Goal: Task Accomplishment & Management: Manage account settings

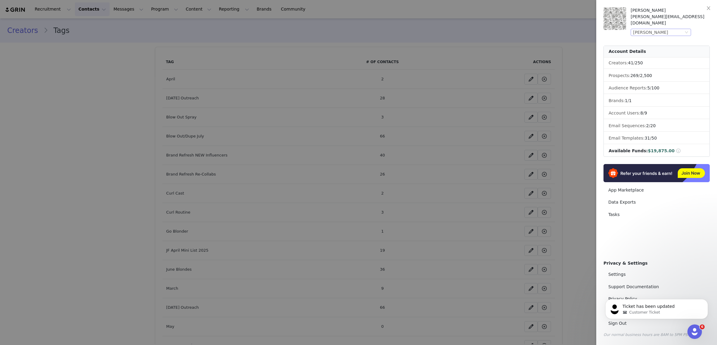
click at [655, 29] on div "[PERSON_NAME]" at bounding box center [650, 32] width 35 height 7
drag, startPoint x: 651, startPoint y: 84, endPoint x: 669, endPoint y: 83, distance: 18.1
click at [651, 84] on li "Restful Nights" at bounding box center [673, 85] width 85 height 10
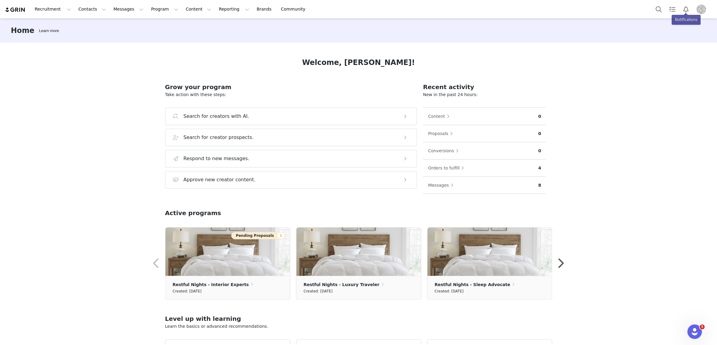
click at [703, 11] on img "Profile" at bounding box center [702, 10] width 10 height 10
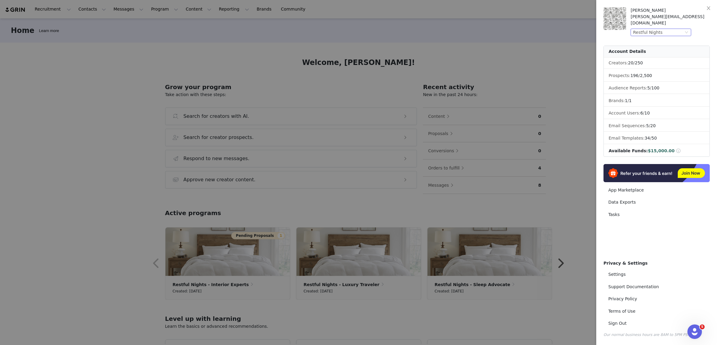
click at [682, 29] on div "Restful Nights" at bounding box center [658, 32] width 50 height 7
click at [645, 46] on li "Thermos" at bounding box center [673, 47] width 85 height 10
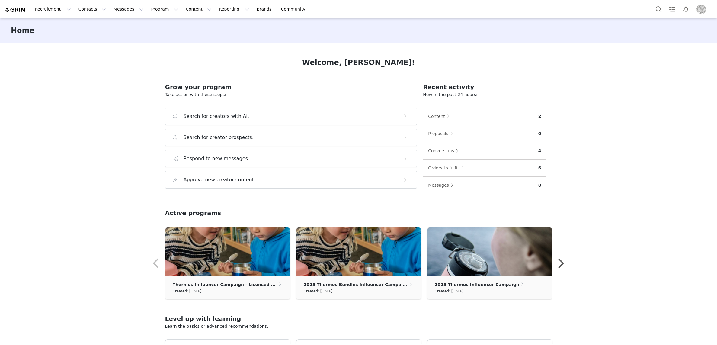
click at [700, 8] on img "Profile" at bounding box center [702, 10] width 10 height 10
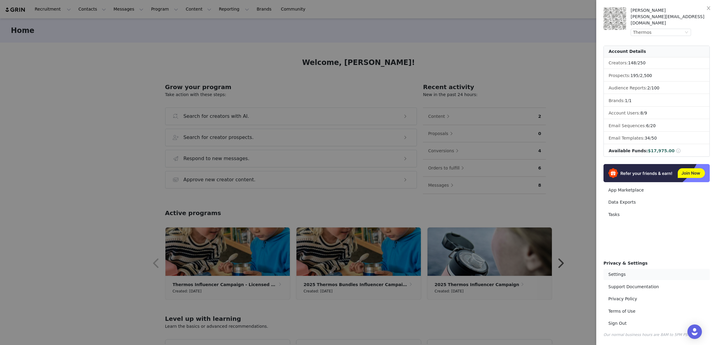
drag, startPoint x: 620, startPoint y: 275, endPoint x: 661, endPoint y: 254, distance: 45.9
click at [620, 275] on link "Settings" at bounding box center [657, 274] width 106 height 11
select select "America/New_York"
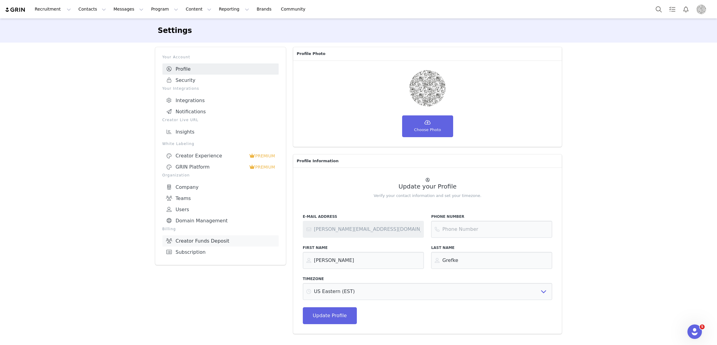
click at [183, 238] on link "Creator Funds Deposit" at bounding box center [221, 240] width 116 height 11
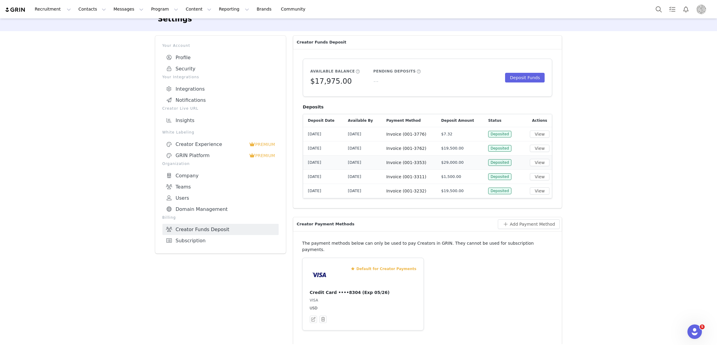
scroll to position [13, 0]
click at [521, 74] on button "Deposit Funds" at bounding box center [525, 77] width 40 height 10
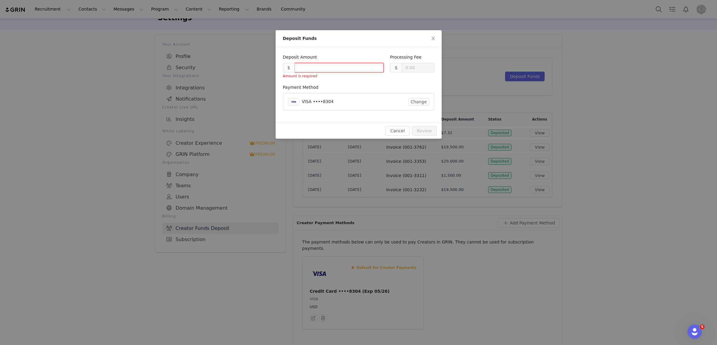
type input "0.30"
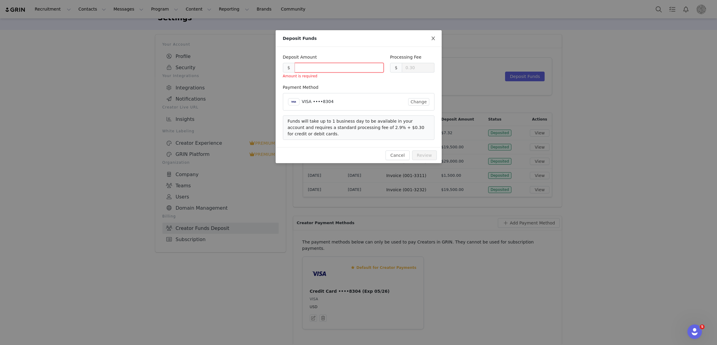
click at [431, 38] on icon "icon: close" at bounding box center [433, 38] width 5 height 5
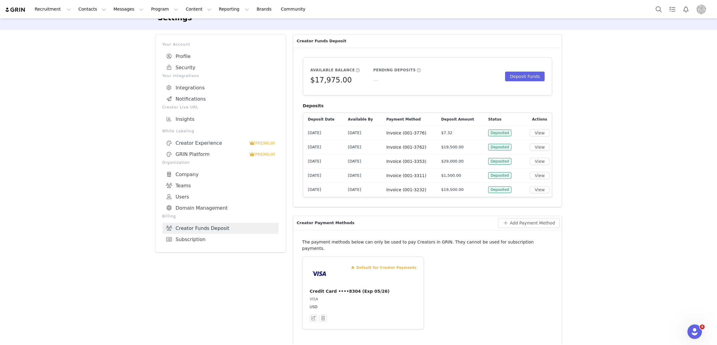
click at [702, 12] on img "Profile" at bounding box center [702, 10] width 10 height 10
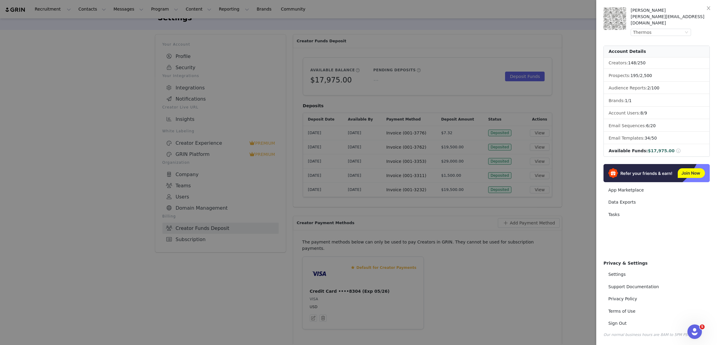
click at [583, 32] on div at bounding box center [358, 172] width 717 height 345
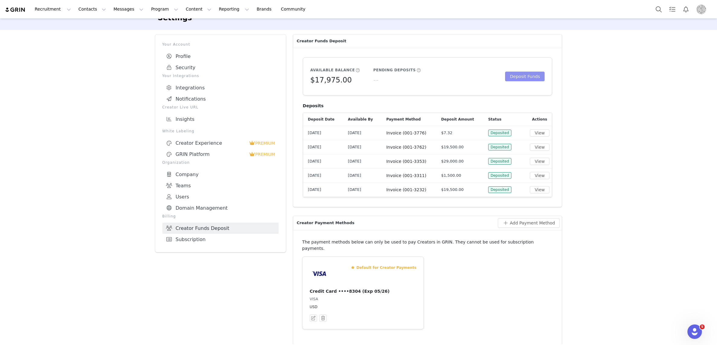
click at [533, 74] on button "Deposit Funds" at bounding box center [525, 77] width 40 height 10
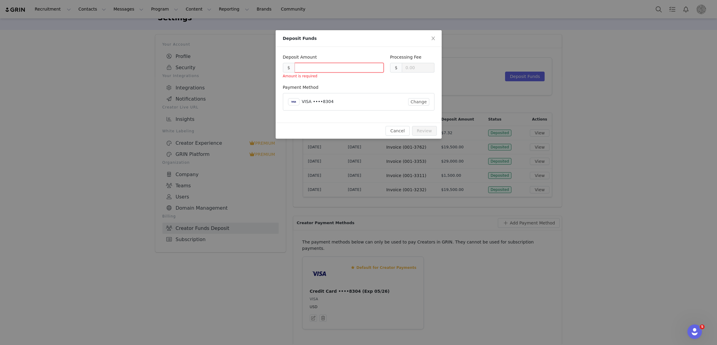
type input "0.30"
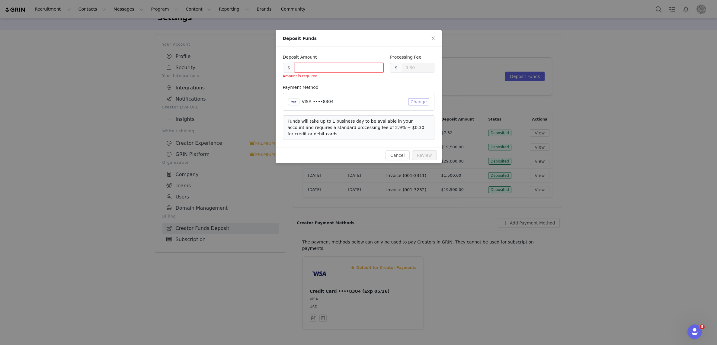
click at [422, 101] on button "Change" at bounding box center [418, 101] width 21 height 7
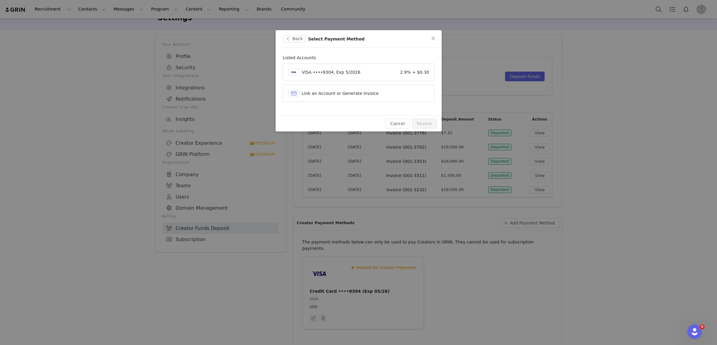
click at [391, 97] on div "Link an Account or Generate Invoice" at bounding box center [358, 93] width 141 height 7
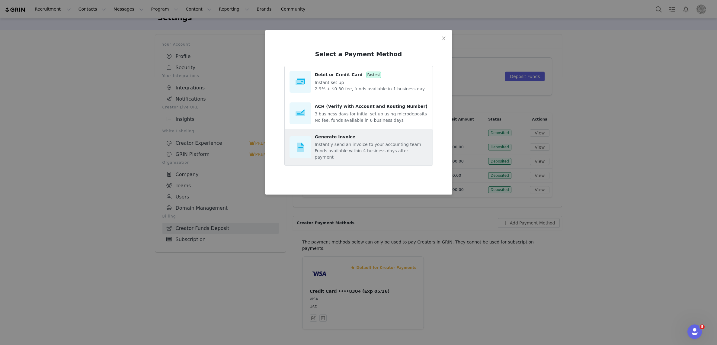
click at [335, 143] on p "Instantly send an invoice to your accounting team" at bounding box center [371, 144] width 113 height 6
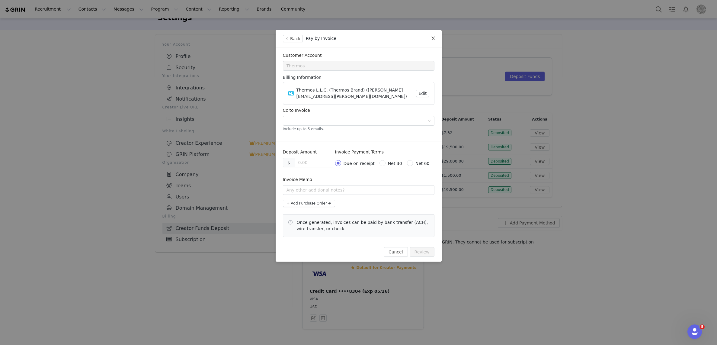
click at [433, 38] on icon "icon: close" at bounding box center [433, 39] width 3 height 4
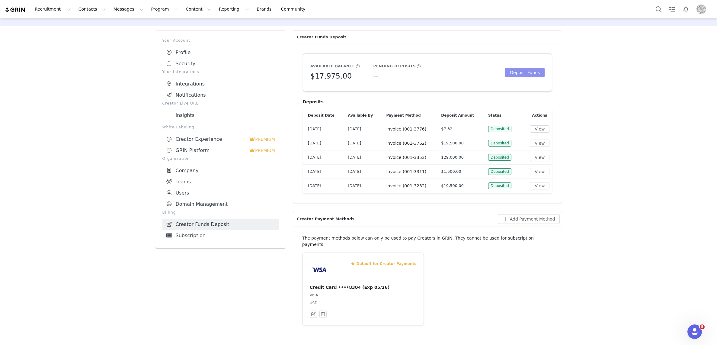
scroll to position [17, 0]
click at [524, 69] on button "Deposit Funds" at bounding box center [525, 72] width 40 height 10
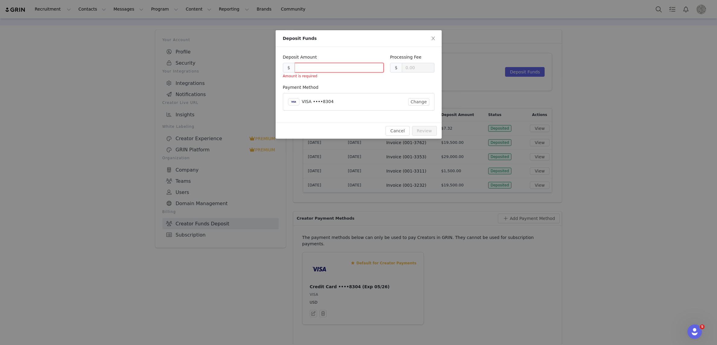
type input "0.30"
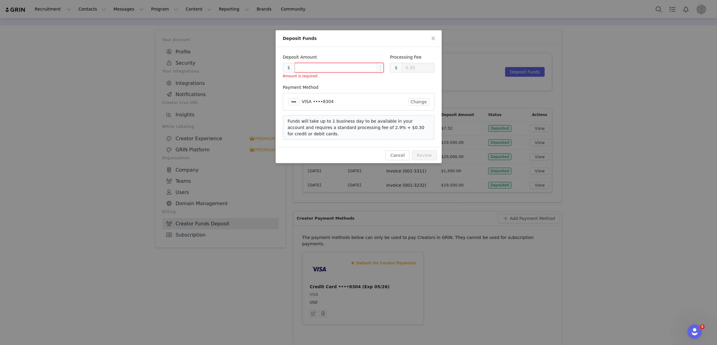
click at [314, 66] on input at bounding box center [339, 67] width 89 height 9
type input "12"
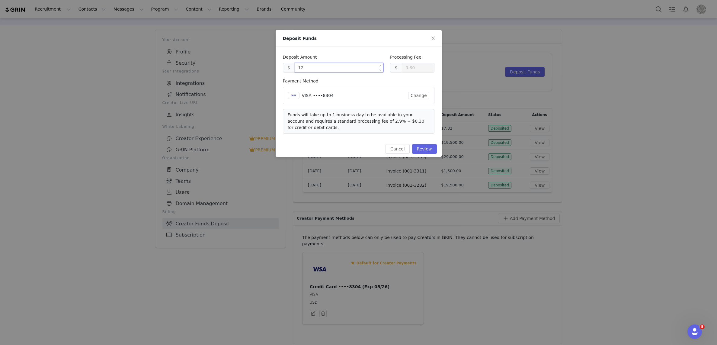
type input "0.65"
type input "12000.00"
click at [349, 82] on div "Payment Method" at bounding box center [359, 82] width 152 height 9
type input "348.30"
click at [422, 95] on button "Change" at bounding box center [418, 95] width 21 height 7
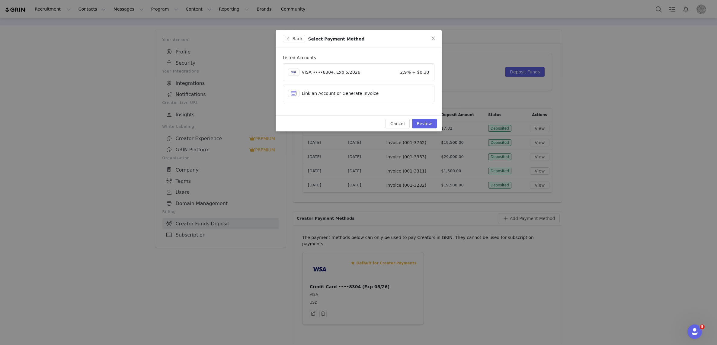
click at [377, 92] on div "Link an Account or Generate Invoice" at bounding box center [364, 93] width 125 height 6
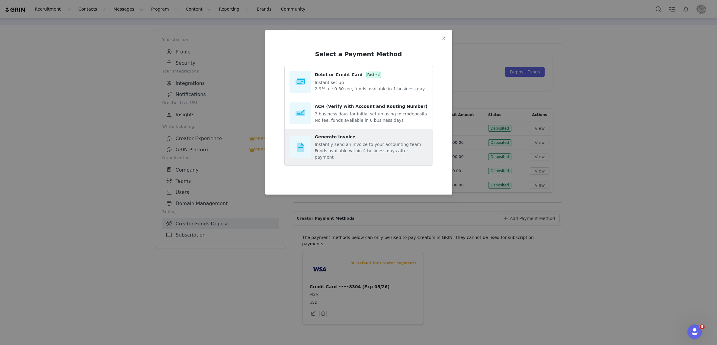
click at [351, 142] on p "Instantly send an invoice to your accounting team" at bounding box center [371, 144] width 113 height 6
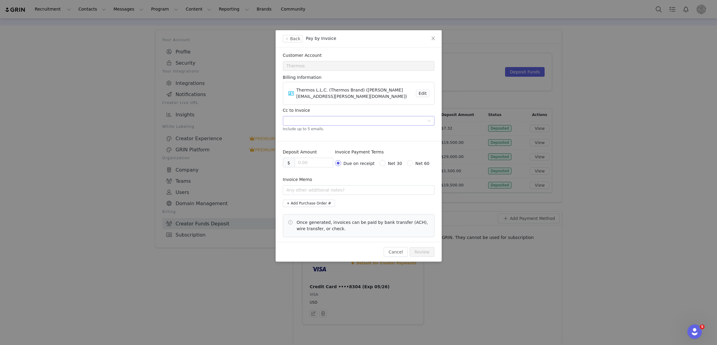
click at [297, 116] on div at bounding box center [356, 120] width 143 height 9
type input "joyce.wu@thermos.com"
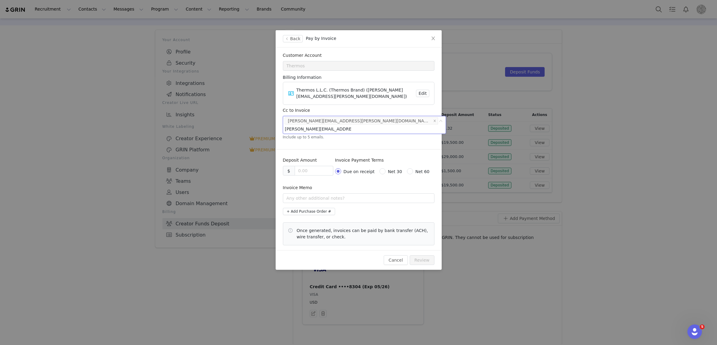
type input "[PERSON_NAME][EMAIL_ADDRESS][DOMAIN_NAME]"
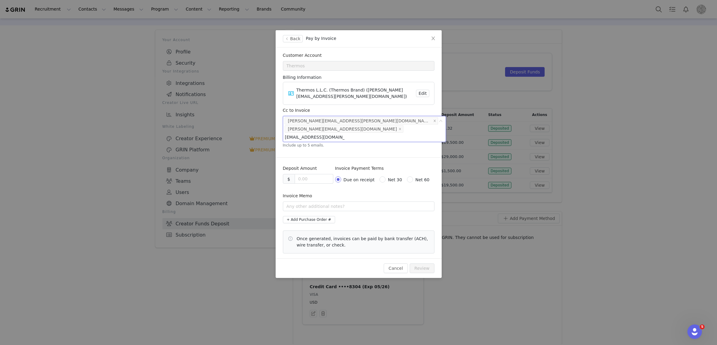
type input "[EMAIL_ADDRESS][DOMAIN_NAME]"
click at [309, 174] on input at bounding box center [314, 178] width 38 height 9
type input "12000.00"
click at [357, 178] on div "Invoice Payment Terms Due on receipt Net 30 Net 60" at bounding box center [384, 178] width 99 height 27
click at [305, 201] on input "text" at bounding box center [359, 206] width 152 height 10
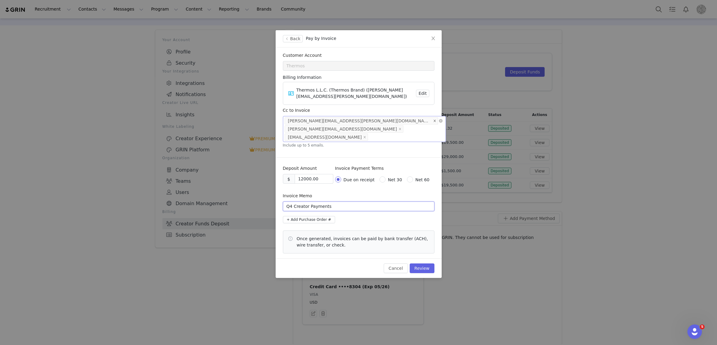
click at [433, 119] on icon "icon: close" at bounding box center [434, 120] width 3 height 3
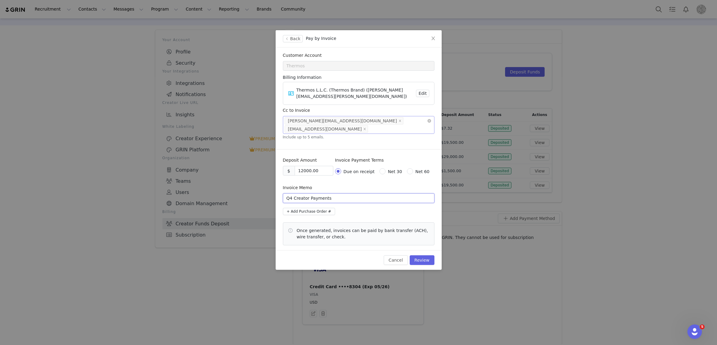
type input "Q4 Creator Payments"
click at [420, 255] on button "Review" at bounding box center [422, 260] width 25 height 10
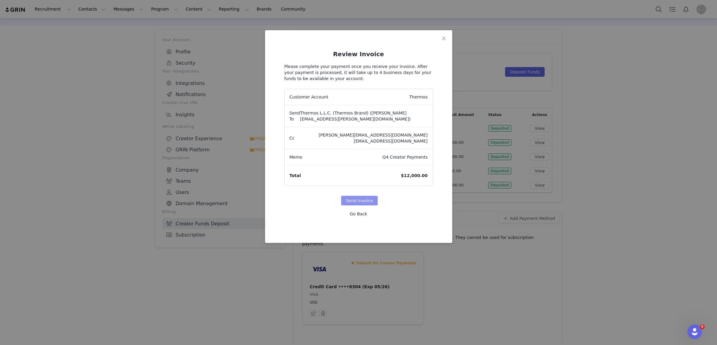
click at [362, 196] on button "Send Invoice" at bounding box center [359, 201] width 37 height 10
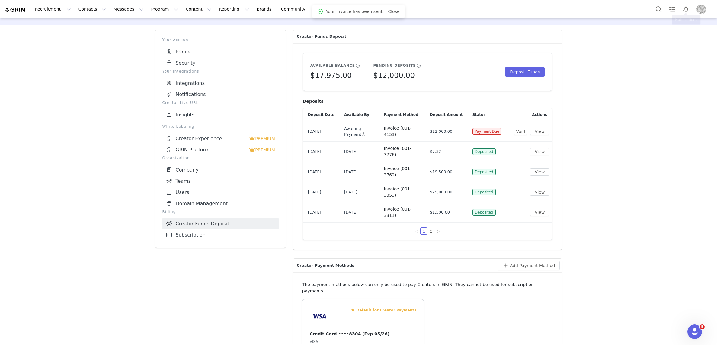
click at [703, 7] on img "Profile" at bounding box center [702, 10] width 10 height 10
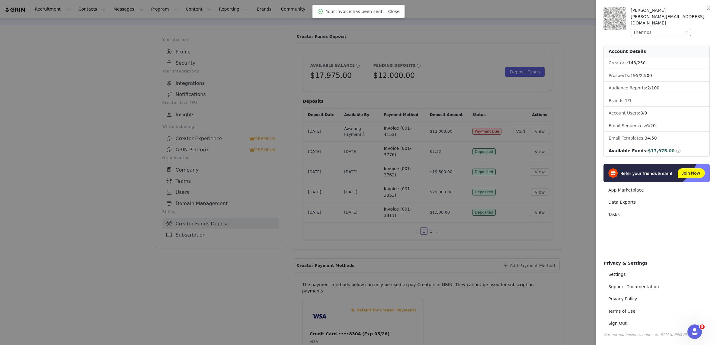
click at [665, 29] on div "Thermos" at bounding box center [658, 32] width 50 height 7
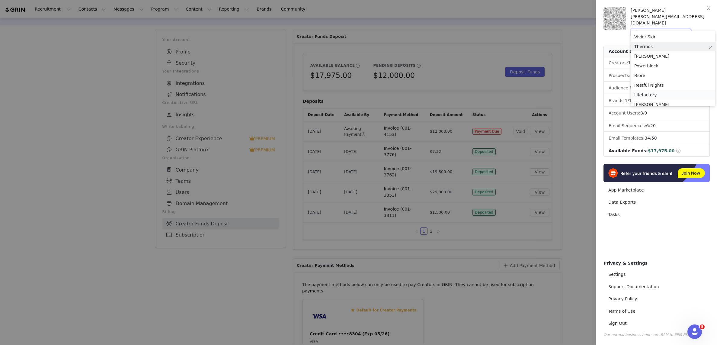
click at [648, 94] on li "Lifefactory" at bounding box center [673, 95] width 85 height 10
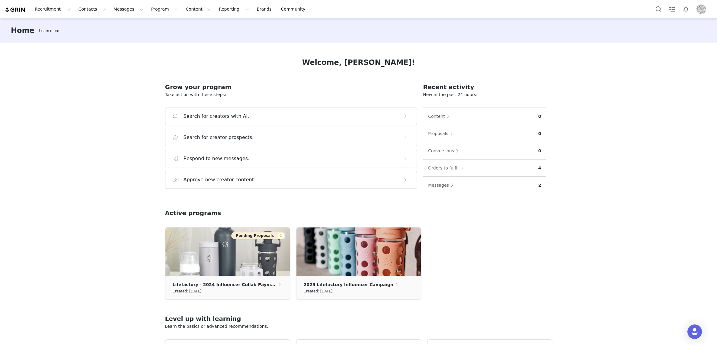
click at [701, 12] on img "Profile" at bounding box center [702, 10] width 10 height 10
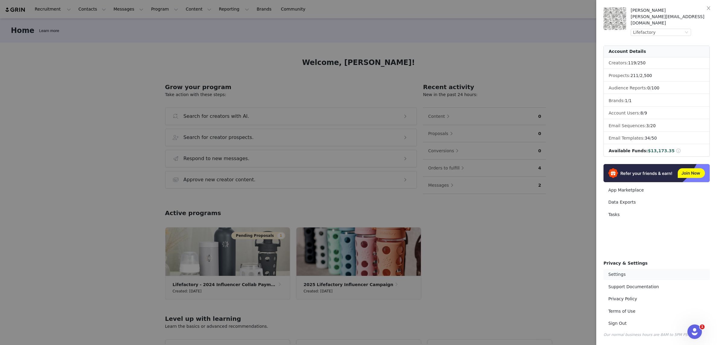
click at [620, 273] on link "Settings" at bounding box center [657, 274] width 106 height 11
select select "America/New_York"
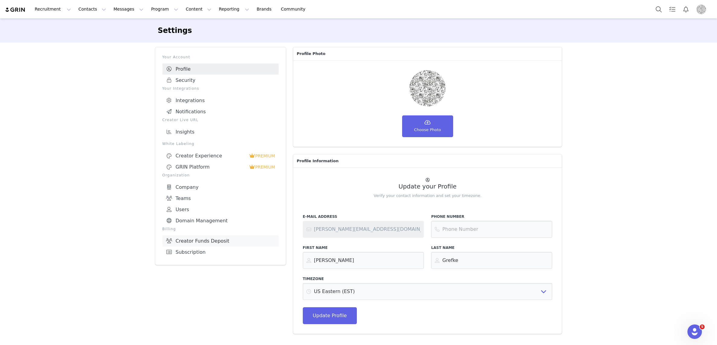
click at [210, 237] on link "Creator Funds Deposit" at bounding box center [221, 240] width 116 height 11
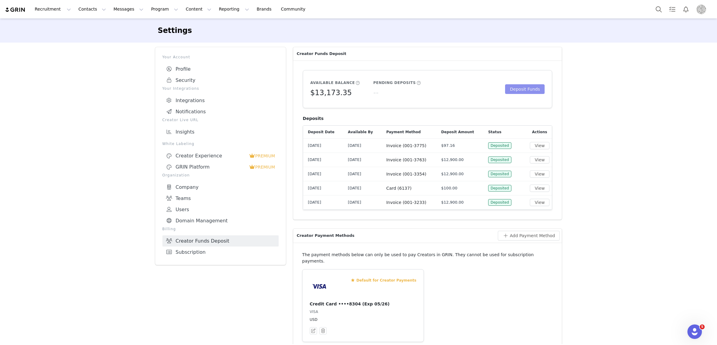
click at [524, 87] on button "Deposit Funds" at bounding box center [525, 89] width 40 height 10
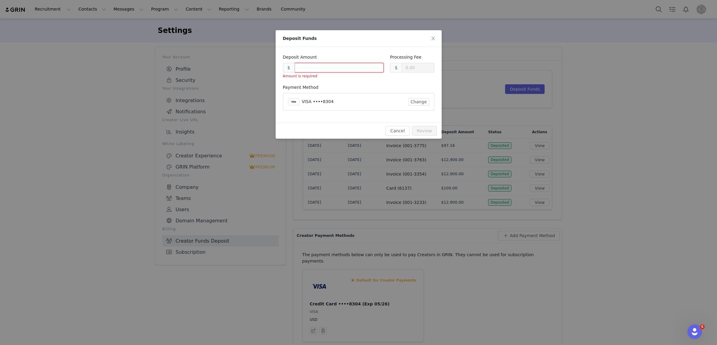
type input "0.30"
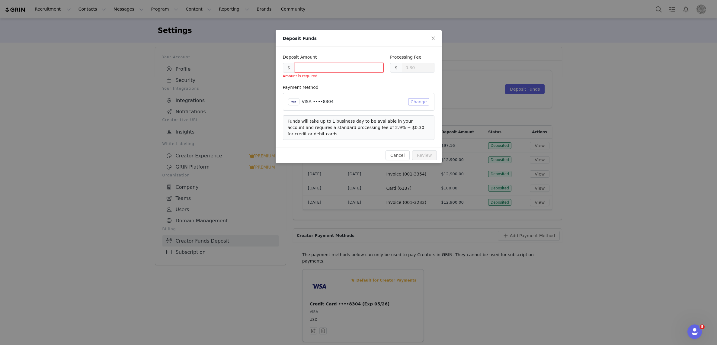
click at [416, 102] on button "Change" at bounding box center [418, 101] width 21 height 7
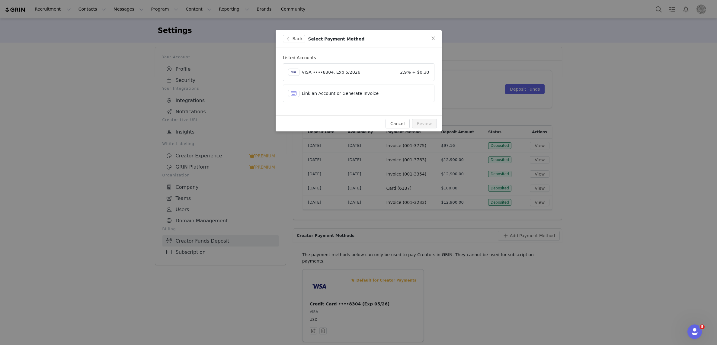
click at [340, 95] on span "Link an Account or Generate Invoice" at bounding box center [340, 93] width 77 height 5
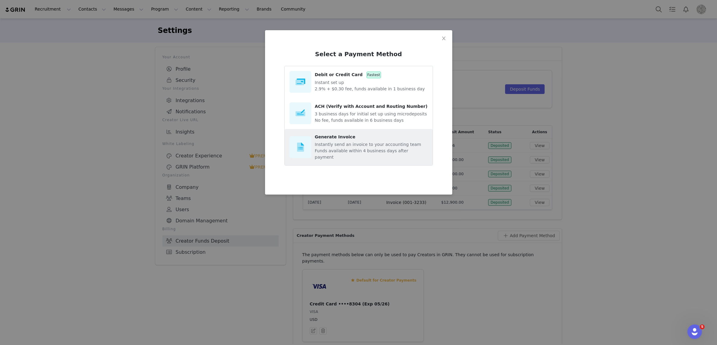
click at [332, 147] on p "Instantly send an invoice to your accounting team" at bounding box center [371, 144] width 113 height 6
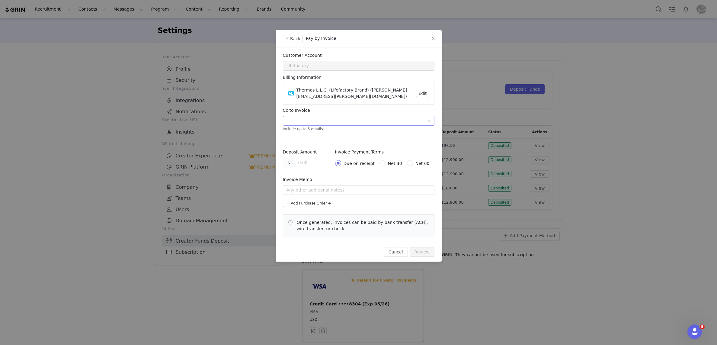
click at [323, 121] on div at bounding box center [356, 120] width 143 height 9
type input "emily.grefke@bluewheelmedia.com"
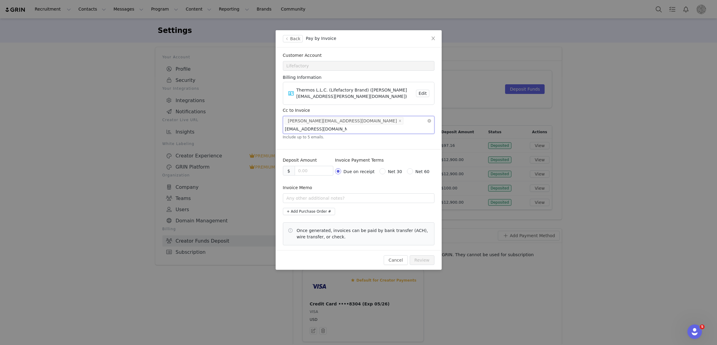
type input "jweinstein@bluewheelmedia.com"
click at [305, 171] on input at bounding box center [314, 170] width 38 height 9
type input "9300.00"
click at [344, 184] on div "Invoice Payment Terms Due on receipt Net 30 Net 60" at bounding box center [384, 170] width 99 height 27
click at [346, 201] on input "text" at bounding box center [359, 198] width 152 height 10
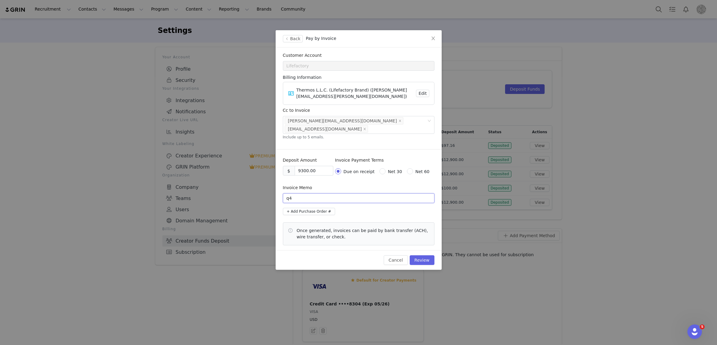
type input "q"
type input "Q4 Creator Payments"
click at [424, 262] on button "Review" at bounding box center [422, 260] width 25 height 10
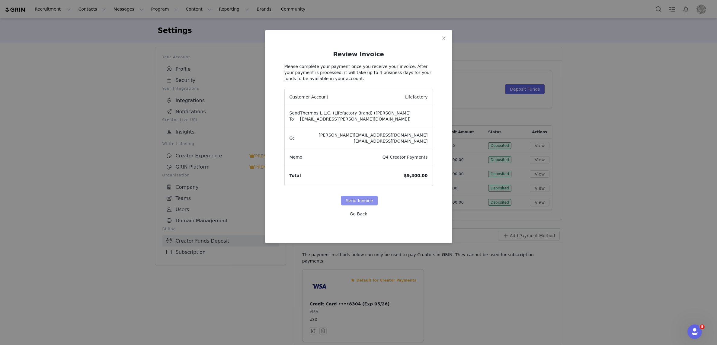
drag, startPoint x: 360, startPoint y: 194, endPoint x: 379, endPoint y: 194, distance: 18.7
click at [360, 196] on button "Send Invoice" at bounding box center [359, 201] width 37 height 10
